Goal: Information Seeking & Learning: Learn about a topic

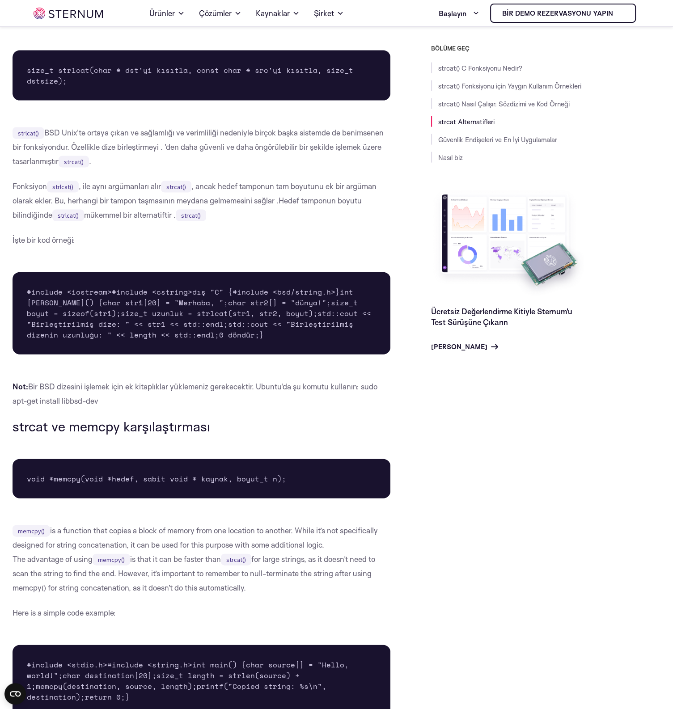
scroll to position [1885, 0]
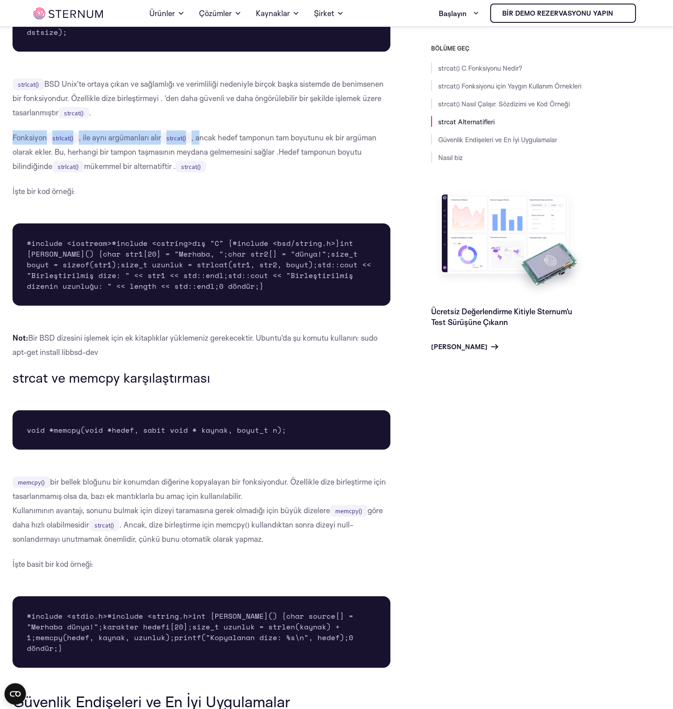
drag, startPoint x: 30, startPoint y: 329, endPoint x: 205, endPoint y: 345, distance: 175.6
click at [205, 345] on div "strcat() C Fonksiyonu Nedir? strcat() C programlama dilinde kütüphanede bulunan…" at bounding box center [202, 124] width 378 height 3526
click at [206, 156] on font ", ancak hedef tamponun tam boyutunu ek bir argüman olarak ekler. Bu, herhangi b…" at bounding box center [195, 145] width 364 height 24
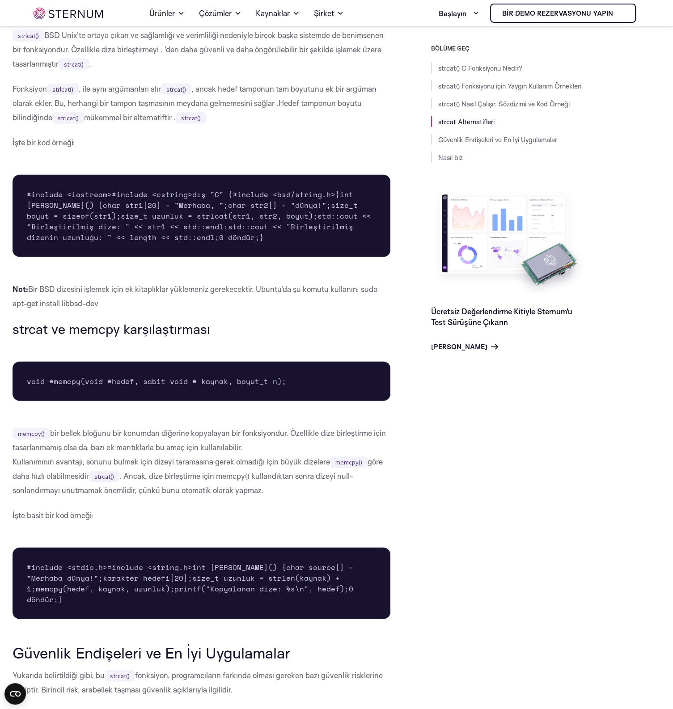
scroll to position [1971, 0]
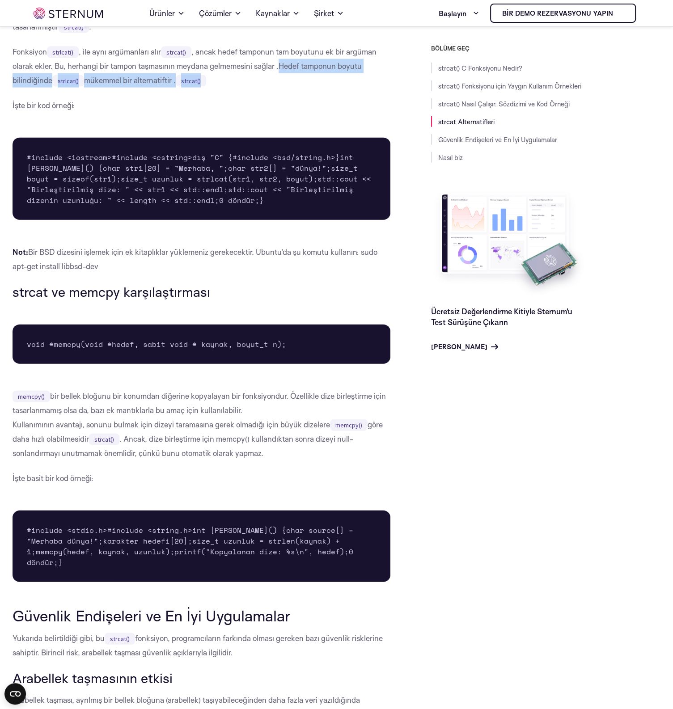
drag, startPoint x: 283, startPoint y: 267, endPoint x: 364, endPoint y: 288, distance: 83.9
click at [364, 88] on p "Fonksiyon strlcat() , ile aynı argümanları alır strcat() , ancak hedef tamponun…" at bounding box center [202, 66] width 378 height 43
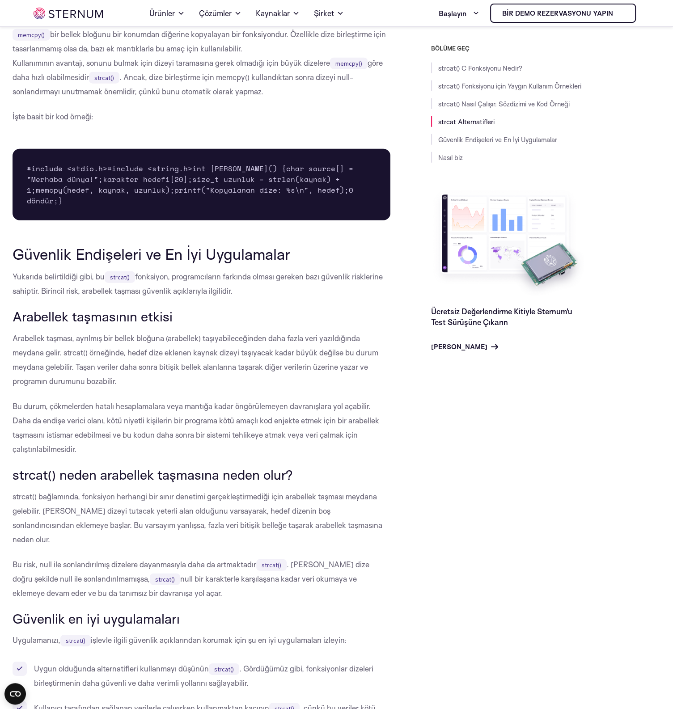
scroll to position [2400, 0]
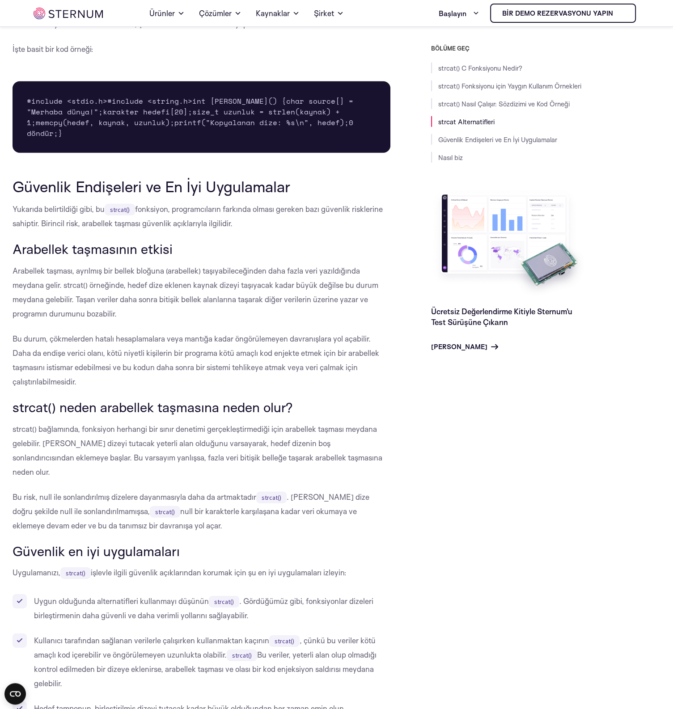
click at [142, 128] on font "size_t uzunluk = strlen(kaynak) + 1;" at bounding box center [185, 116] width 317 height 21
click at [154, 117] on font "char source[] = "Merhaba dünya!";" at bounding box center [192, 106] width 331 height 21
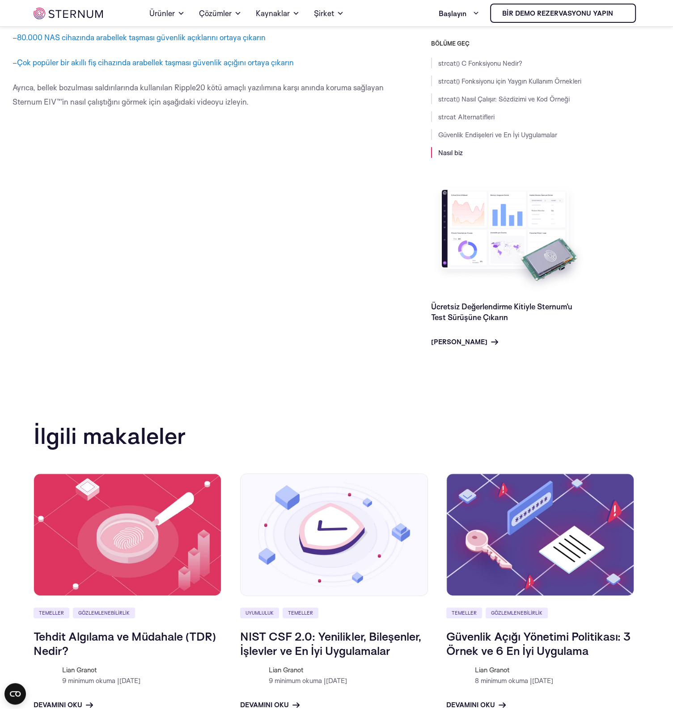
scroll to position [3431, 0]
